Goal: Task Accomplishment & Management: Use online tool/utility

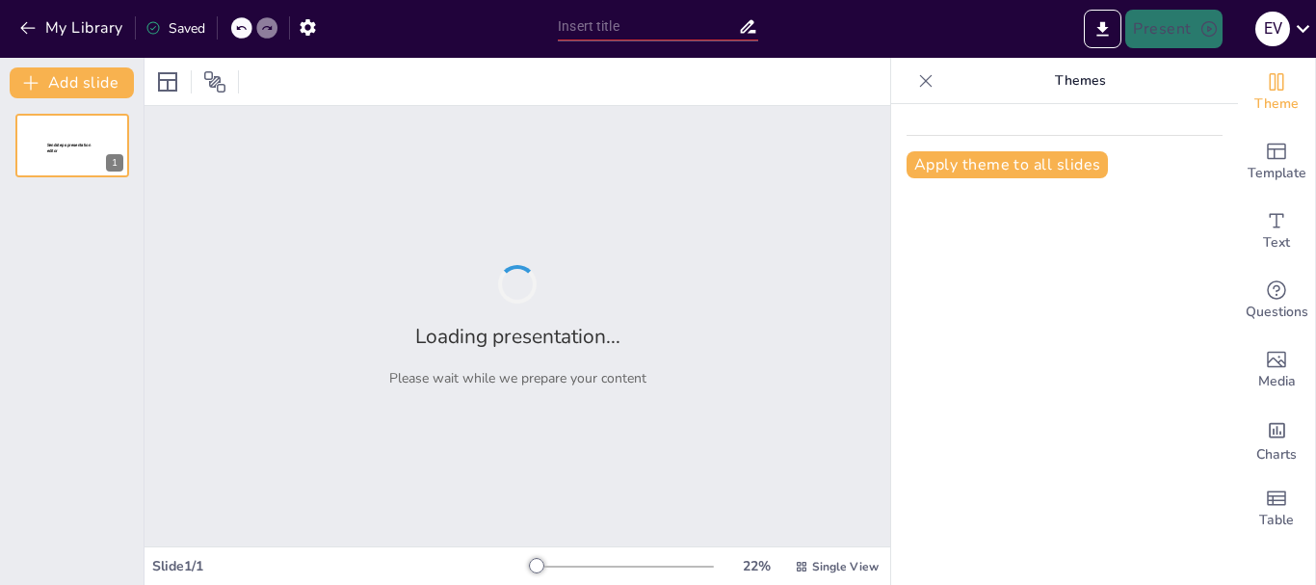
type input "Exploring [PERSON_NAME]'s Multiplier Method: Concepts and Illustrative Examples"
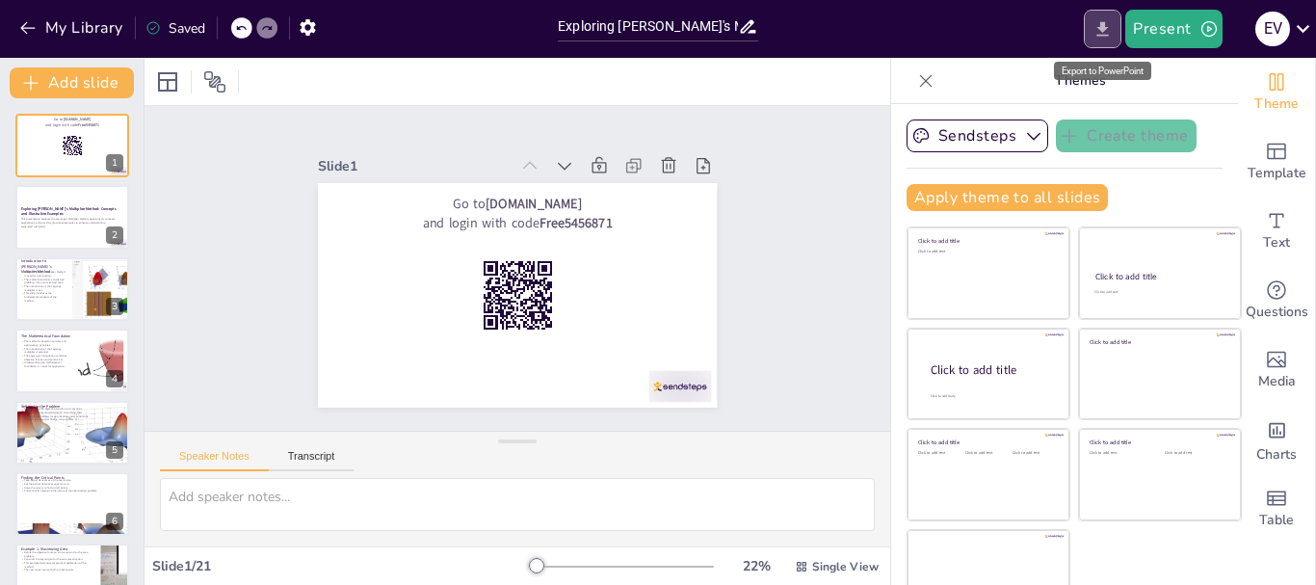
click at [1099, 32] on icon "Export to PowerPoint" at bounding box center [1103, 29] width 20 height 20
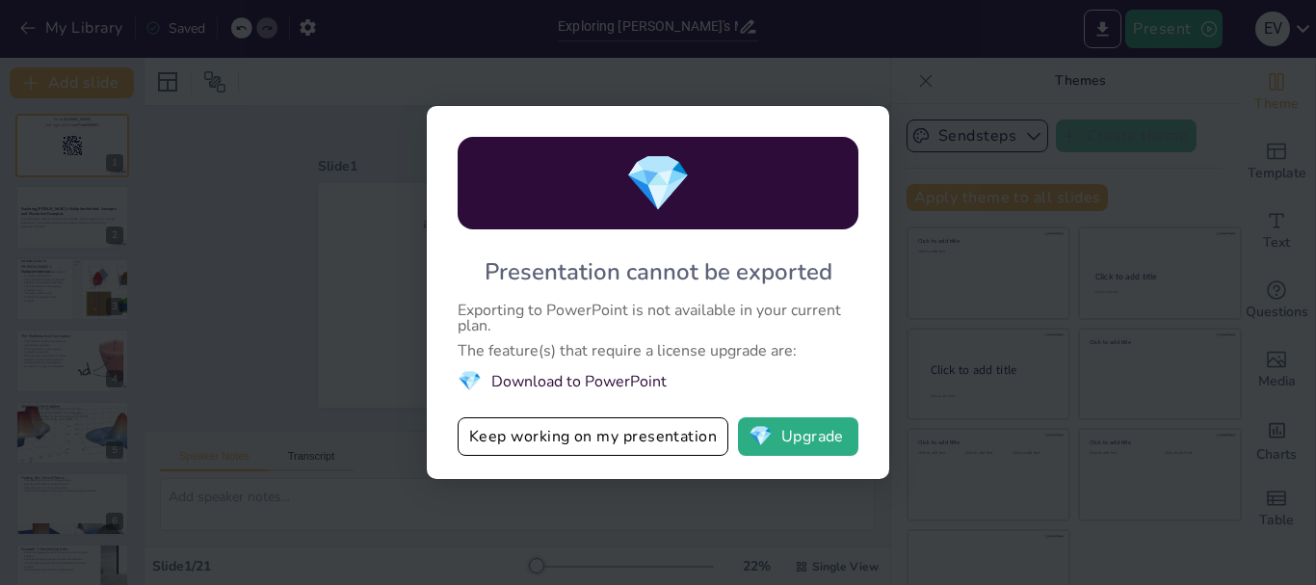
click at [955, 263] on div "💎 Presentation cannot be exported Exporting to PowerPoint is not available in y…" at bounding box center [658, 292] width 1316 height 585
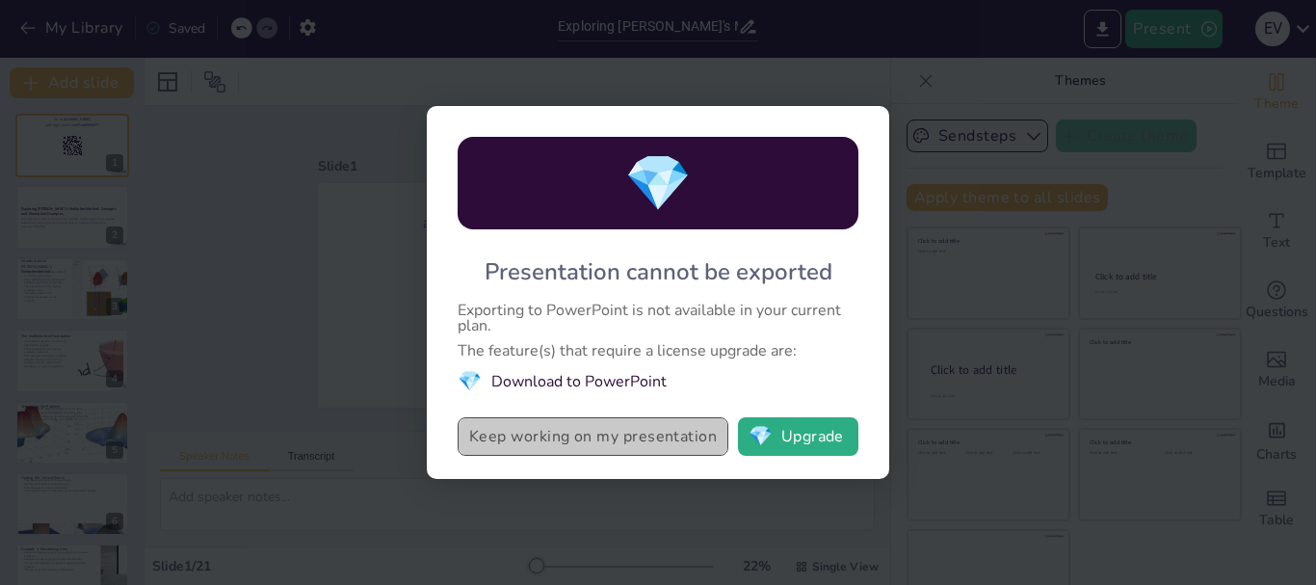
click at [599, 447] on button "Keep working on my presentation" at bounding box center [593, 436] width 271 height 39
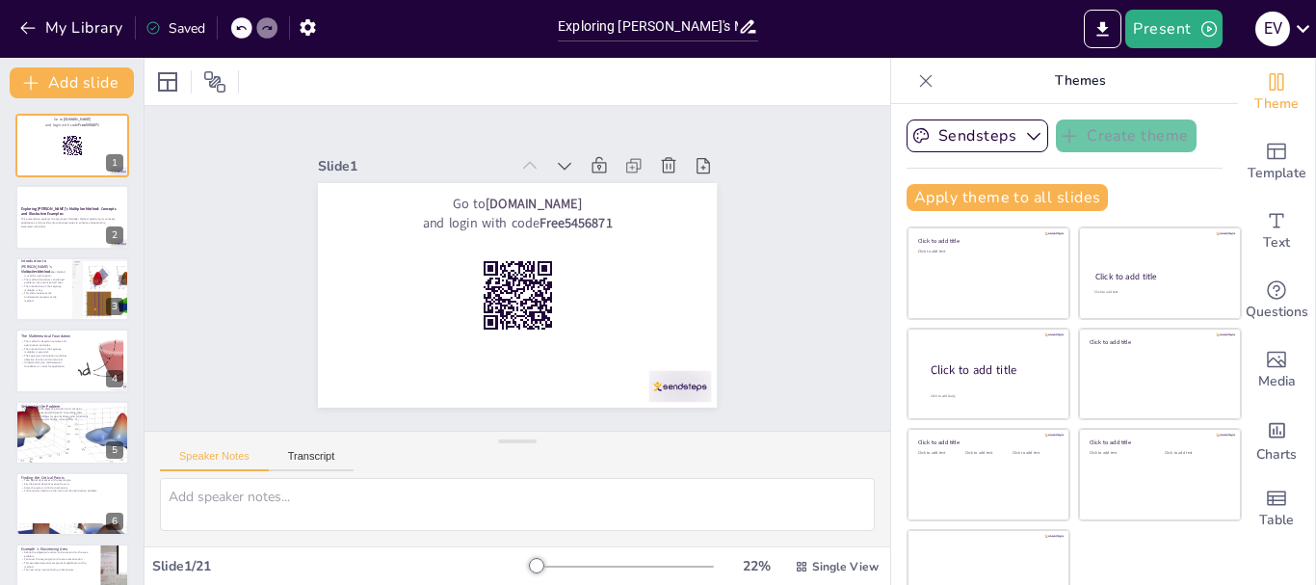
checkbox input "true"
click at [1200, 28] on icon "button" at bounding box center [1209, 28] width 19 height 19
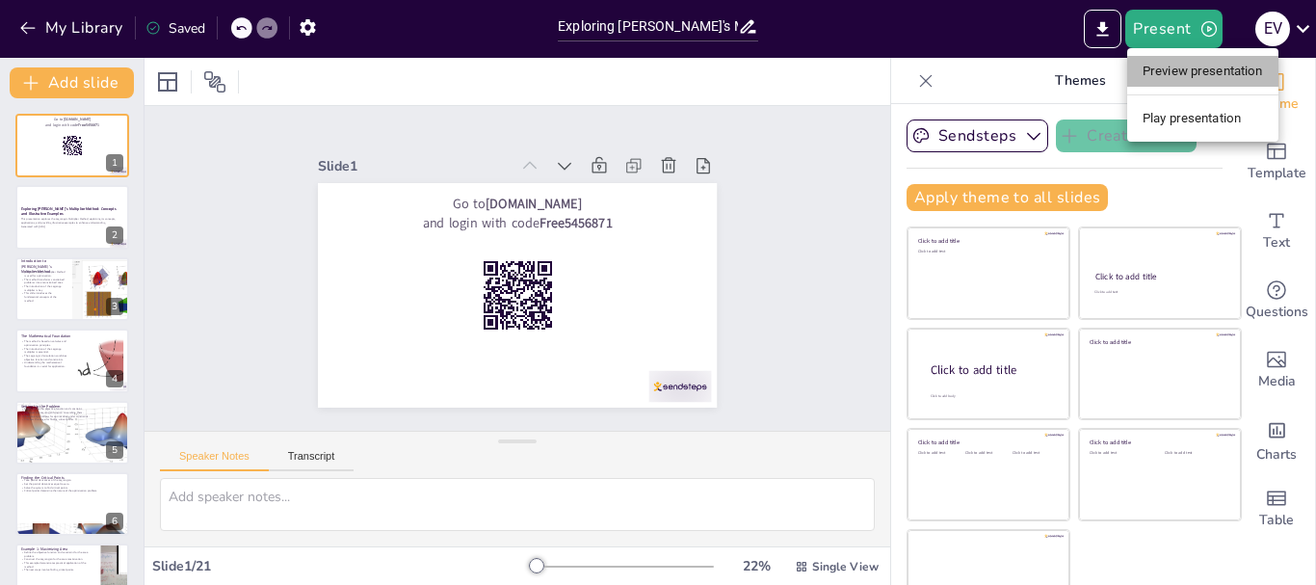
click at [1216, 76] on li "Preview presentation" at bounding box center [1203, 71] width 151 height 31
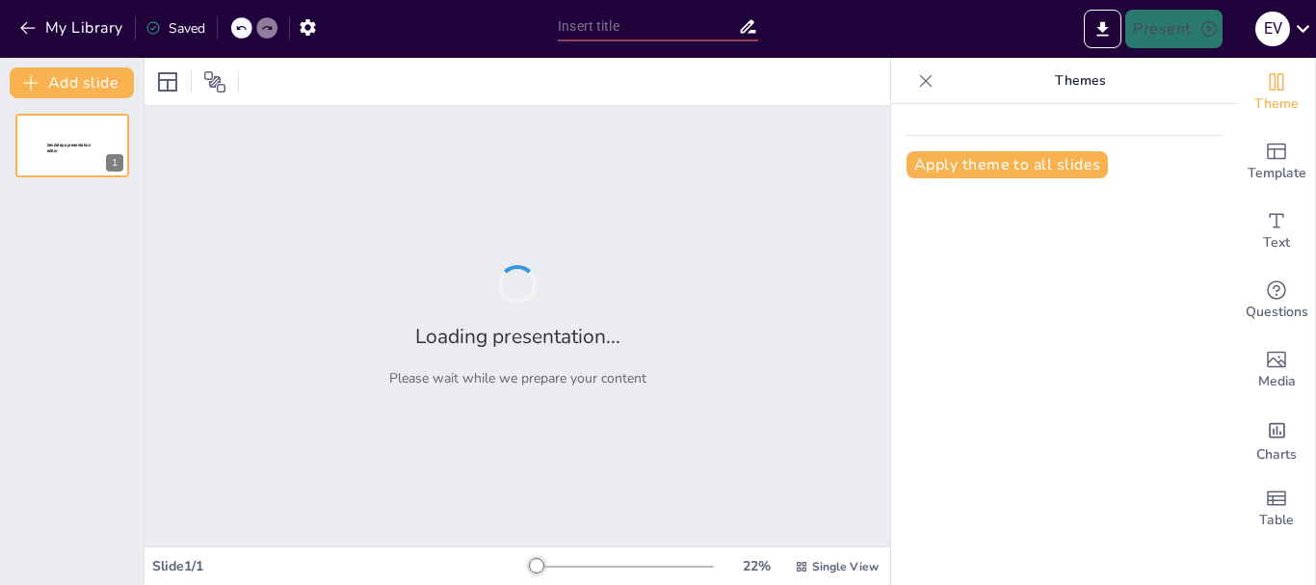
type input "Exploring [PERSON_NAME]'s Multiplier Method: Concepts and Illustrative Examples"
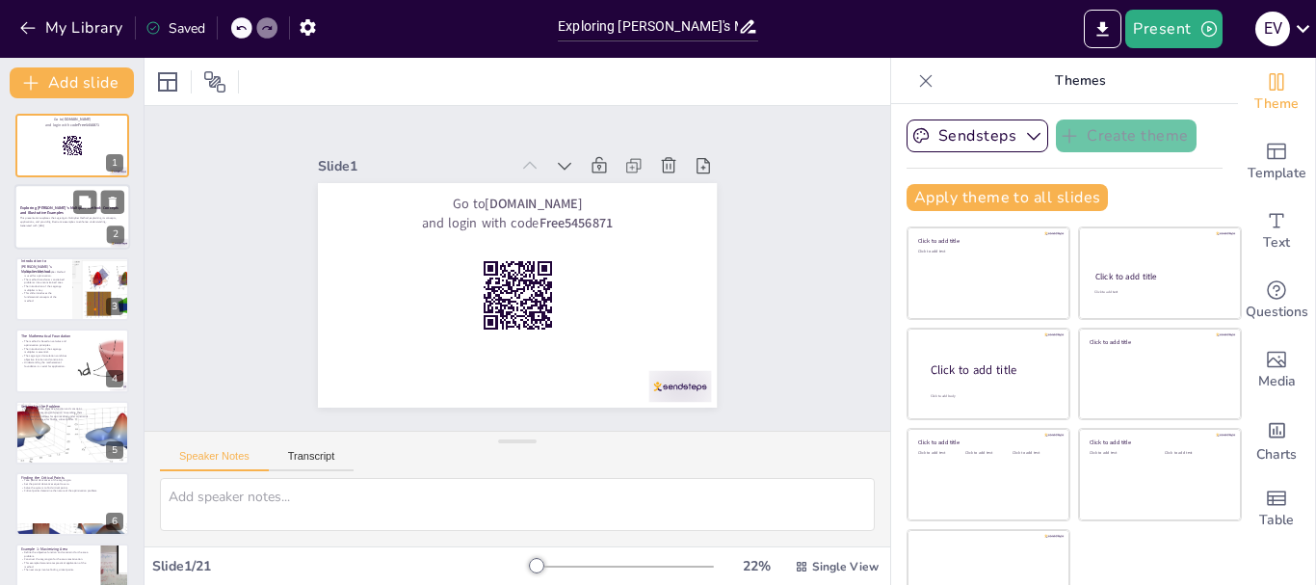
click at [66, 219] on p "This presentation explores the Lagrange's Multiplier Method, explaining its con…" at bounding box center [72, 220] width 104 height 7
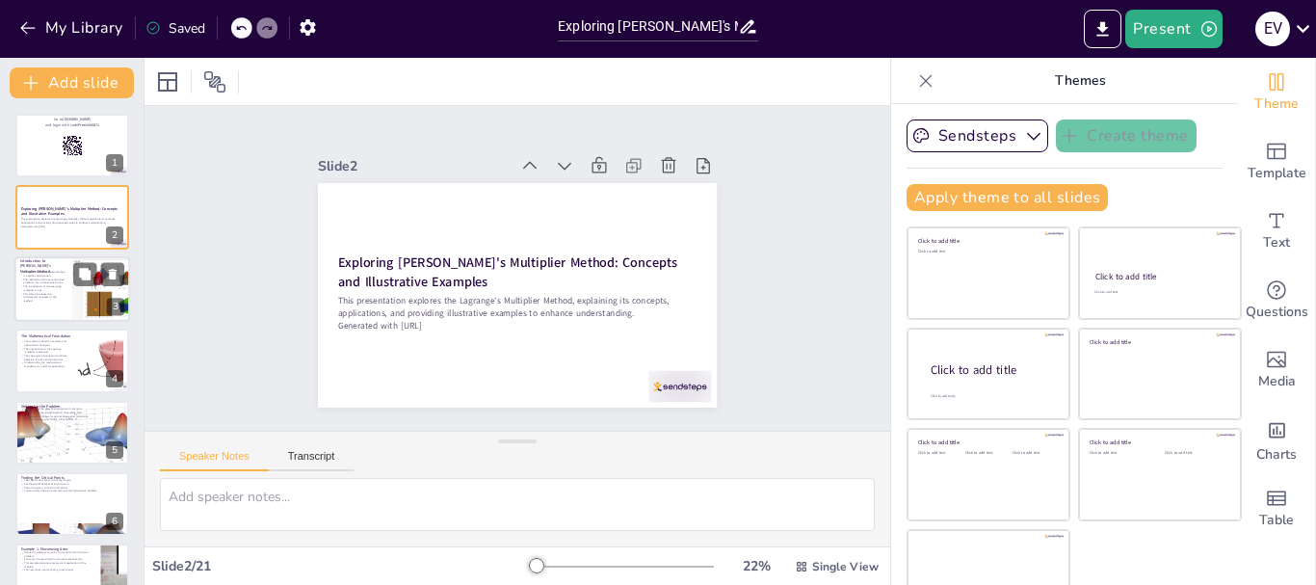
checkbox input "true"
click at [27, 306] on div at bounding box center [72, 289] width 116 height 66
type textarea "The Lagrange's Multiplier Method is a powerful tool in optimization, allowing f…"
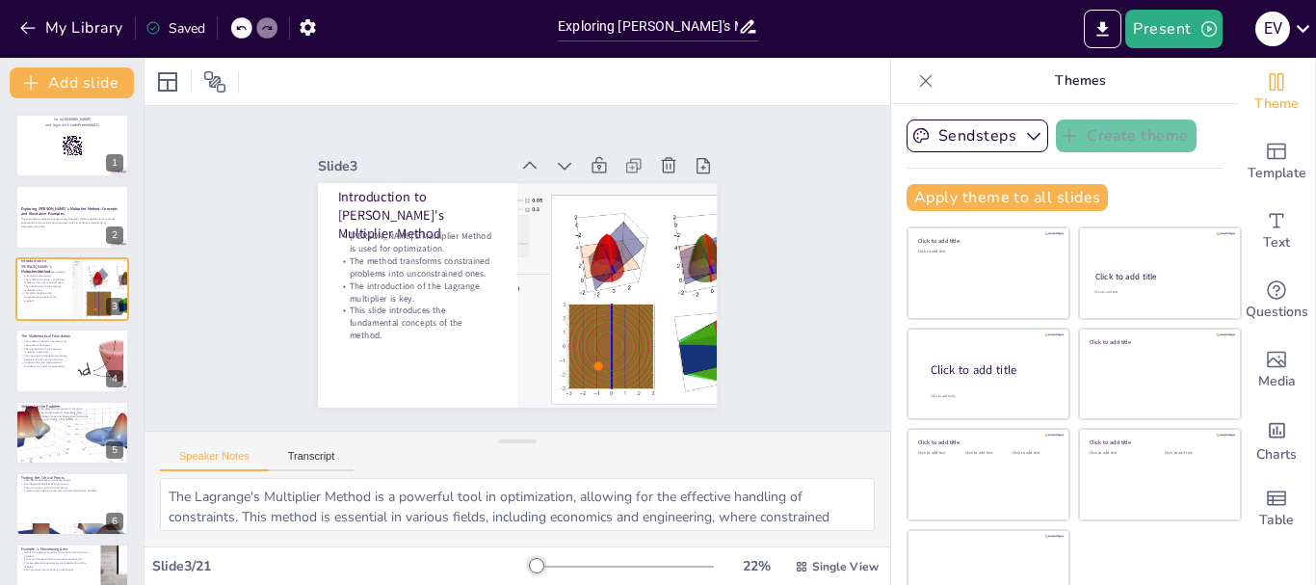
checkbox input "true"
click at [1211, 30] on icon "button" at bounding box center [1209, 28] width 19 height 19
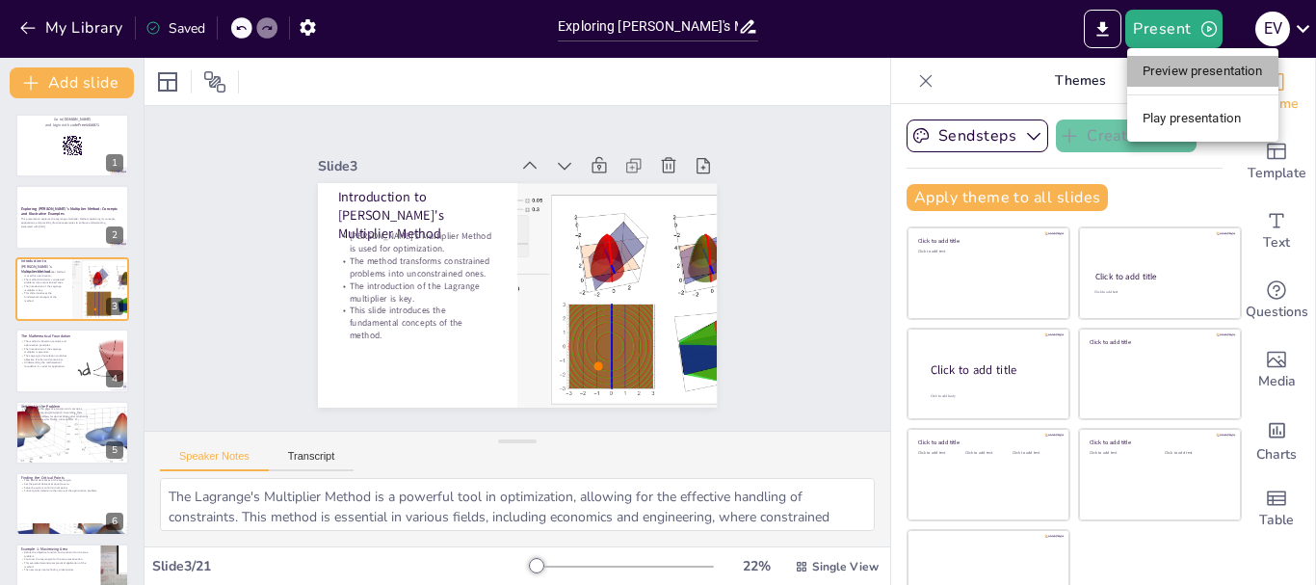
click at [1201, 76] on li "Preview presentation" at bounding box center [1203, 71] width 151 height 31
